Goal: Go to known website: Access a specific website the user already knows

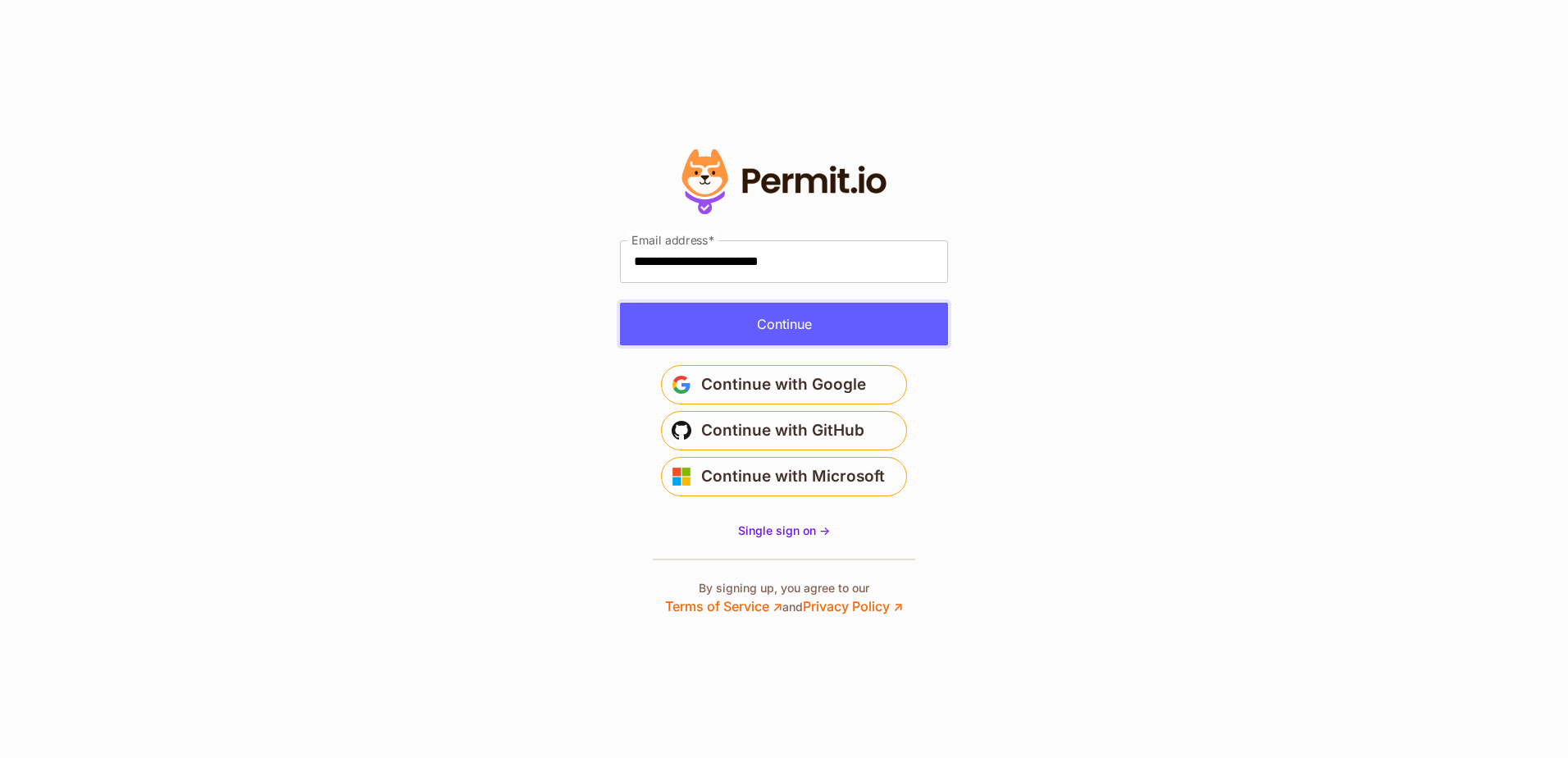
click at [844, 325] on button "Continue" at bounding box center [784, 323] width 328 height 43
